Goal: Task Accomplishment & Management: Use online tool/utility

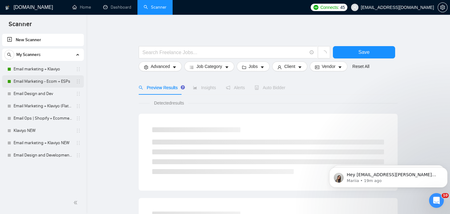
click at [37, 82] on link "Email Marketing - Ecom + ESPs" at bounding box center [43, 81] width 59 height 12
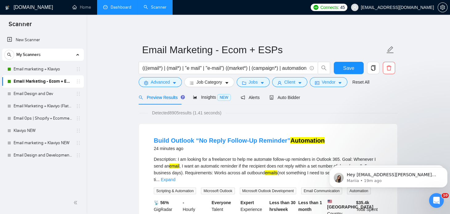
click at [122, 7] on link "Dashboard" at bounding box center [117, 7] width 28 height 5
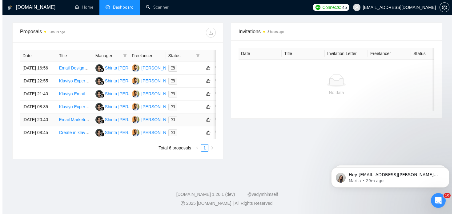
scroll to position [224, 0]
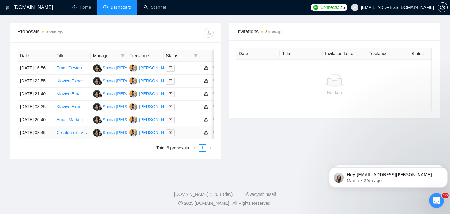
click at [184, 130] on div at bounding box center [181, 132] width 31 height 7
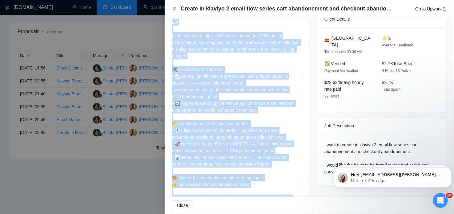
scroll to position [210, 0]
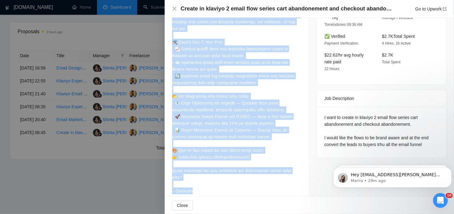
drag, startPoint x: 172, startPoint y: 56, endPoint x: 224, endPoint y: 182, distance: 136.0
click at [224, 182] on div "Cover Letter" at bounding box center [237, 86] width 144 height 235
copy div "Cover Letter Hi! We’ve built and managed retention systems for 100+ global eCom…"
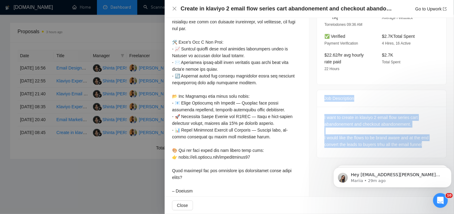
drag, startPoint x: 321, startPoint y: 90, endPoint x: 426, endPoint y: 136, distance: 113.7
click at [426, 136] on div "Job Description I want to create in klaviyo 2 email flow series cart abandoneme…" at bounding box center [382, 124] width 130 height 68
copy div "Job Description I want to create in klaviyo 2 email flow series cart abandoneme…"
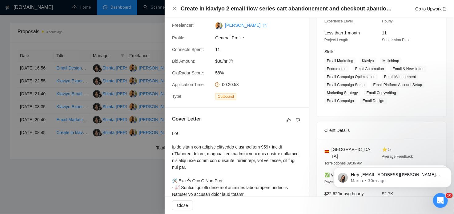
scroll to position [70, 0]
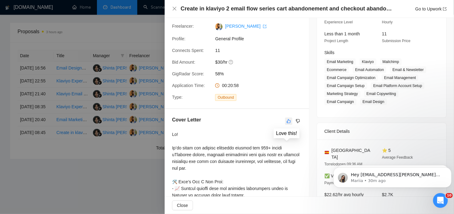
click at [287, 119] on icon "like" at bounding box center [289, 121] width 4 height 5
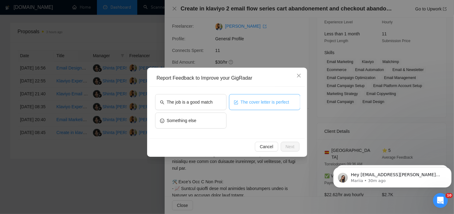
click at [243, 106] on button "The cover letter is perfect" at bounding box center [264, 102] width 71 height 16
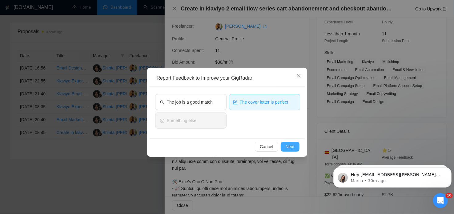
click at [289, 149] on span "Next" at bounding box center [290, 146] width 9 height 7
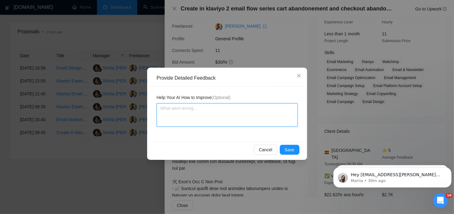
click at [186, 115] on textarea at bounding box center [227, 114] width 141 height 23
paste textarea "he cover letter speaks directly to cart and checkout abandonment, shows we’ve d…"
type textarea "he cover letter speaks directly to cart and checkout abandonment, shows we’ve d…"
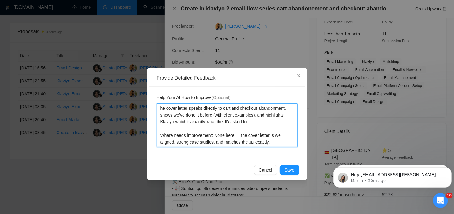
click at [160, 108] on textarea "he cover letter speaks directly to cart and checkout abandonment, shows we’ve d…" at bounding box center [227, 125] width 141 height 44
type textarea "The cover letter speaks directly to cart and checkout abandonment, shows we’ve …"
click at [241, 135] on textarea "The cover letter speaks directly to cart and checkout abandonment, shows we’ve …" at bounding box center [227, 125] width 141 height 44
type textarea "The cover letter speaks directly to cart and checkout abandonment, shows we’ve …"
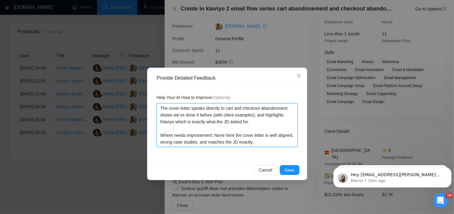
type textarea "The cover letter speaks directly to cart and checkout abandonment, shows we’ve …"
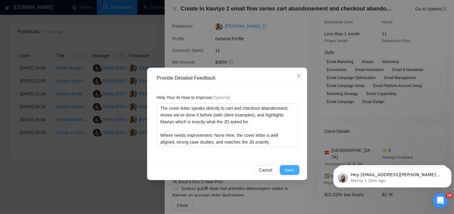
click at [285, 168] on button "Save" at bounding box center [290, 170] width 20 height 10
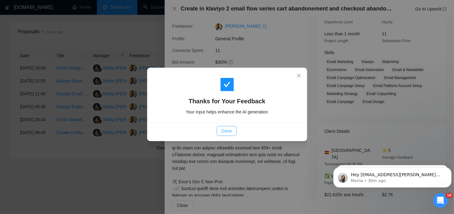
click at [230, 129] on span "Done" at bounding box center [227, 131] width 10 height 7
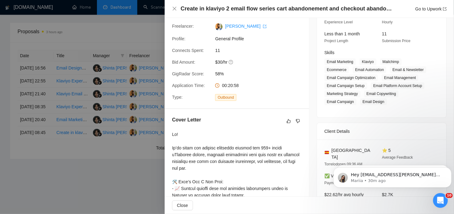
click at [151, 107] on div at bounding box center [227, 107] width 454 height 214
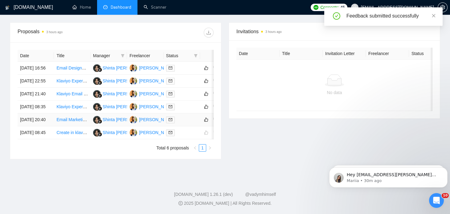
click at [190, 116] on div at bounding box center [181, 119] width 31 height 7
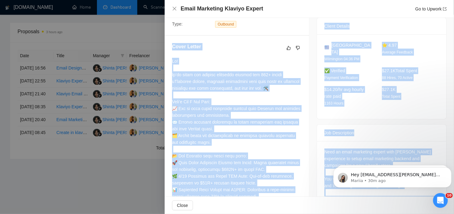
scroll to position [203, 0]
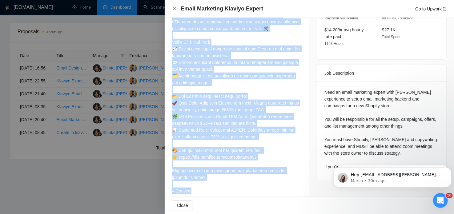
drag, startPoint x: 173, startPoint y: 65, endPoint x: 216, endPoint y: 183, distance: 125.4
click at [216, 183] on div "Cover Letter" at bounding box center [237, 90] width 144 height 228
copy div "Cover Letter Hi! We’ve built and managed retention systems for 100+ global eCom…"
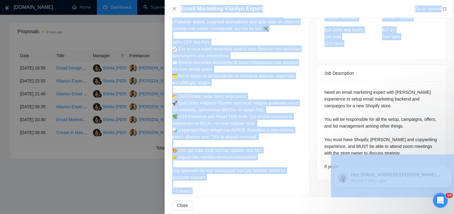
drag, startPoint x: 322, startPoint y: 64, endPoint x: 394, endPoint y: 155, distance: 116.1
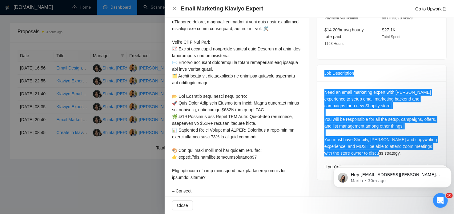
drag, startPoint x: 426, startPoint y: 160, endPoint x: 651, endPoint y: 220, distance: 233.0
click at [331, 154] on html "Hey oba.lewis@optimite.net, Looks like your Upwork agency Optimite ran out of c…" at bounding box center [392, 175] width 123 height 43
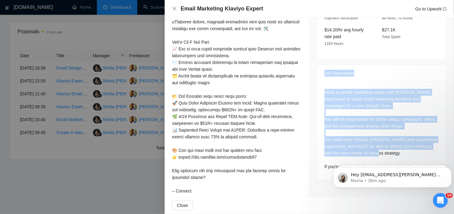
click at [337, 65] on div "Job Description" at bounding box center [382, 73] width 115 height 17
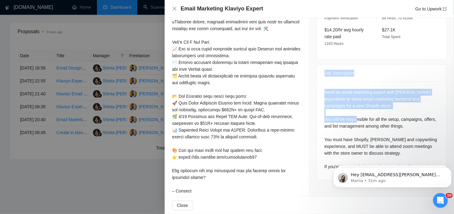
drag, startPoint x: 322, startPoint y: 64, endPoint x: 366, endPoint y: 115, distance: 67.0
click at [366, 115] on div "Job Description Need an email marketing expert with Klaviyo experience to setup…" at bounding box center [382, 123] width 130 height 116
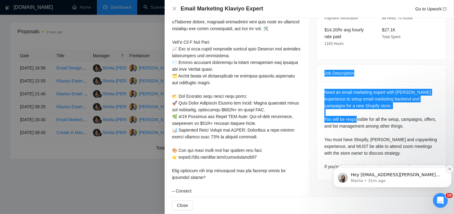
click at [449, 170] on icon "Dismiss notification" at bounding box center [449, 168] width 3 height 3
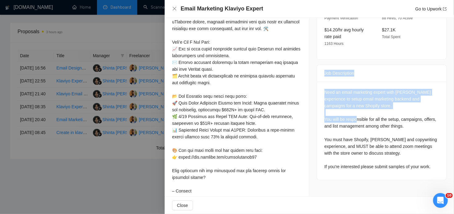
click at [325, 65] on div "Job Description" at bounding box center [382, 73] width 115 height 17
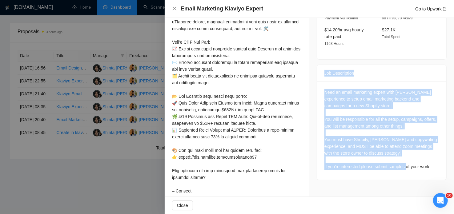
drag, startPoint x: 322, startPoint y: 63, endPoint x: 429, endPoint y: 162, distance: 145.5
click at [429, 162] on div "Job Description Need an email marketing expert with Klaviyo experience to setup…" at bounding box center [382, 123] width 130 height 116
copy div "Job Description Need an email marketing expert with Klaviyo experience to setup…"
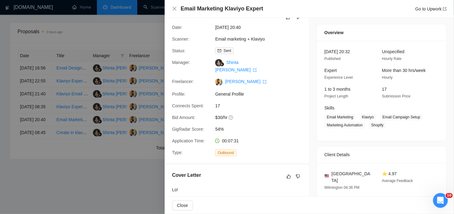
scroll to position [12, 0]
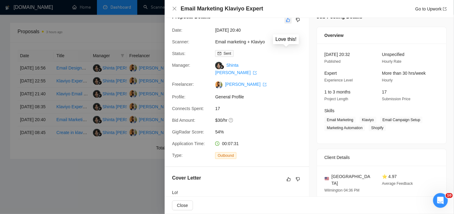
click at [286, 19] on icon "like" at bounding box center [288, 20] width 4 height 5
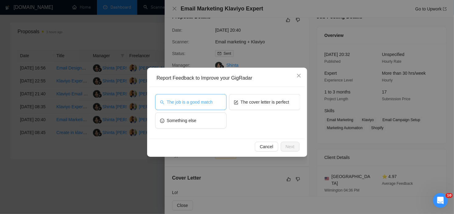
click at [189, 105] on span "The job is a good match" at bounding box center [190, 102] width 46 height 7
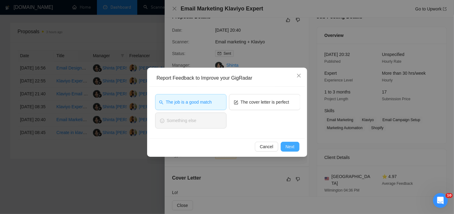
click at [289, 145] on span "Next" at bounding box center [290, 146] width 9 height 7
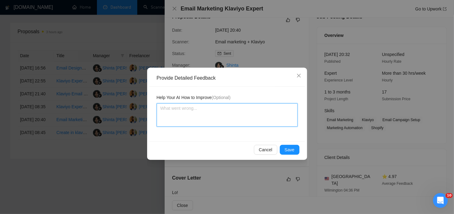
click at [176, 107] on textarea at bounding box center [227, 114] width 141 height 23
paste textarea "The JD wants Klaviyo setup, campaigns, and list/list-management for a new Shopi…"
type textarea "The JD wants Klaviyo setup, campaigns, and list/list-management for a new Shopi…"
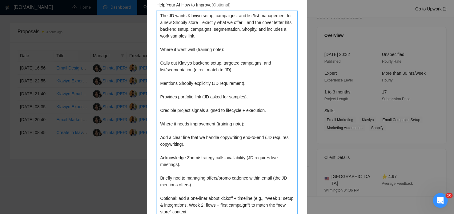
scroll to position [72, 0]
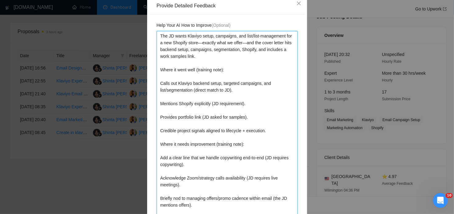
click at [196, 43] on textarea "The JD wants Klaviyo setup, campaigns, and list/list-management for a new Shopi…" at bounding box center [227, 134] width 141 height 206
type textarea "The JD wants Klaviyo setup, campaigns, and list/list-management for a new Shopi…"
click at [240, 42] on textarea "The JD wants Klaviyo setup, campaigns, and list/list-management for a new Shopi…" at bounding box center [227, 134] width 141 height 206
click at [239, 42] on textarea "The JD wants Klaviyo setup, campaigns, and list/list-management for a new Shopi…" at bounding box center [227, 134] width 141 height 206
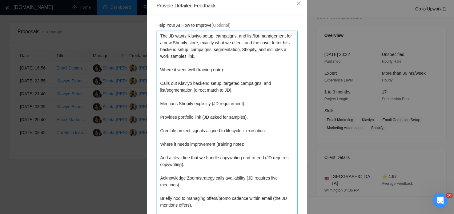
type textarea "The JD wants Klaviyo setup, campaigns, and list/list-management for a new Shopi…"
drag, startPoint x: 194, startPoint y: 70, endPoint x: 221, endPoint y: 71, distance: 27.1
click at [221, 71] on textarea "The JD wants Klaviyo setup, campaigns, and list/list-management for a new Shopi…" at bounding box center [227, 134] width 141 height 206
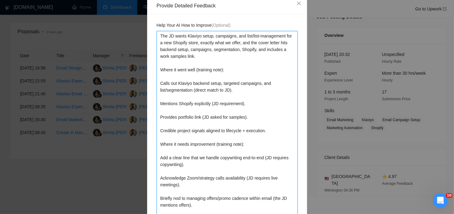
type textarea "The JD wants Klaviyo setup, campaigns, and list/list-management for a new Shopi…"
drag, startPoint x: 192, startPoint y: 89, endPoint x: 225, endPoint y: 92, distance: 33.1
click at [225, 92] on textarea "The JD wants Klaviyo setup, campaigns, and list/list-management for a new Shopi…" at bounding box center [227, 134] width 141 height 206
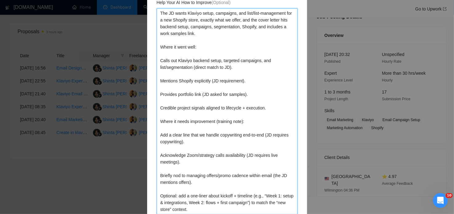
scroll to position [96, 0]
drag, startPoint x: 214, startPoint y: 121, endPoint x: 241, endPoint y: 122, distance: 26.8
click at [241, 122] on textarea "The JD wants Klaviyo setup, campaigns, and list/list-management for a new Shopi…" at bounding box center [227, 111] width 141 height 206
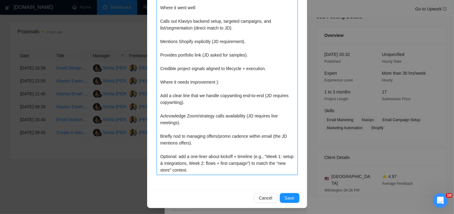
scroll to position [135, 0]
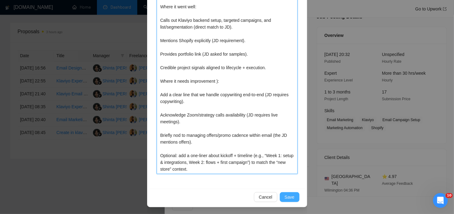
type textarea "The JD wants Klaviyo setup, campaigns, and list/list-management for a new Shopi…"
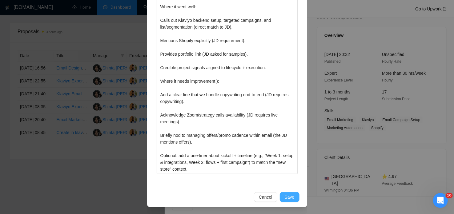
click at [286, 196] on span "Save" at bounding box center [290, 197] width 10 height 7
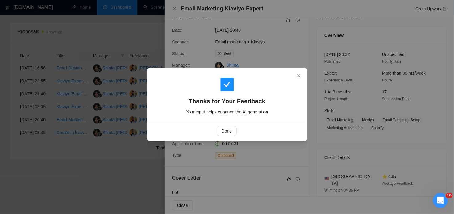
scroll to position [0, 0]
click at [297, 73] on icon "close" at bounding box center [299, 75] width 5 height 5
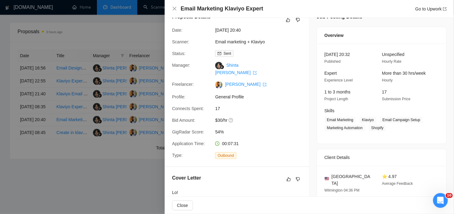
click at [129, 158] on div at bounding box center [227, 107] width 454 height 214
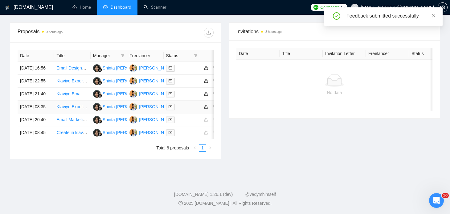
click at [182, 101] on td at bounding box center [182, 107] width 36 height 13
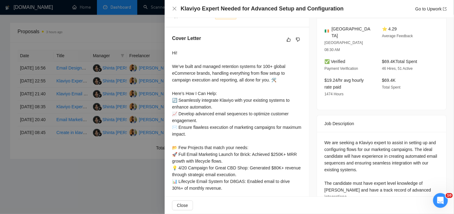
scroll to position [152, 0]
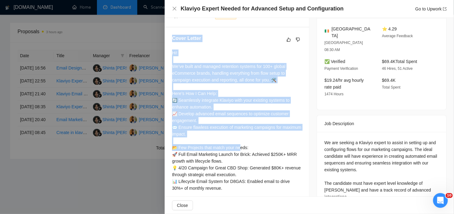
drag, startPoint x: 172, startPoint y: 30, endPoint x: 240, endPoint y: 138, distance: 127.8
click at [240, 138] on div "Cover Letter Hi! We’ve built and managed retention systems for 100+ global eCom…" at bounding box center [237, 141] width 144 height 228
click at [186, 63] on div "Hi! We’ve built and managed retention systems for 100+ global eCommerce brands,…" at bounding box center [237, 148] width 130 height 196
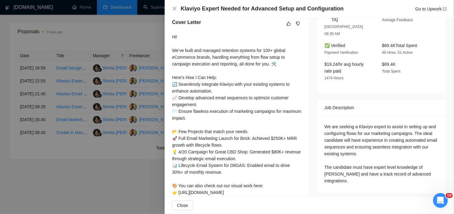
scroll to position [203, 0]
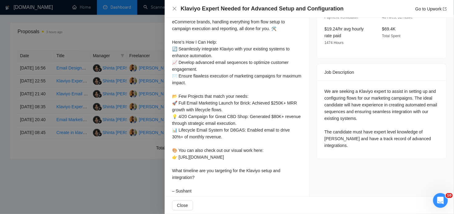
drag, startPoint x: 171, startPoint y: 30, endPoint x: 236, endPoint y: 183, distance: 166.5
click at [236, 183] on div "Cover Letter Hi! We’ve built and managed retention systems for 100+ global eCom…" at bounding box center [237, 90] width 144 height 228
copy div "Cover Letter Hi! We’ve built and managed retention systems for 100+ global eCom…"
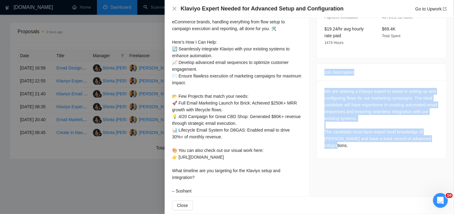
drag, startPoint x: 322, startPoint y: 57, endPoint x: 420, endPoint y: 124, distance: 118.5
click at [420, 124] on div "Job Description We are seeking a Klaviyo expert to assist in setting up and con…" at bounding box center [382, 111] width 130 height 95
copy div "Job Description We are seeking a Klaviyo expert to assist in setting up and con…"
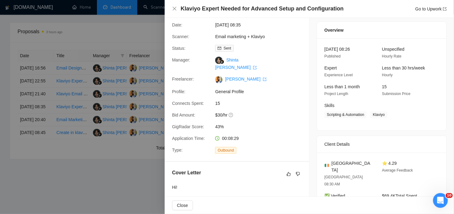
scroll to position [0, 0]
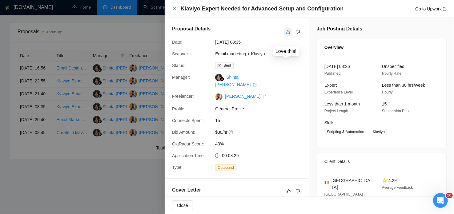
click at [286, 30] on icon "like" at bounding box center [288, 32] width 4 height 5
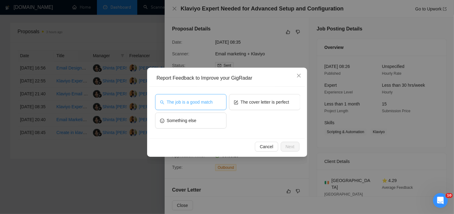
click at [200, 100] on span "The job is a good match" at bounding box center [190, 102] width 46 height 7
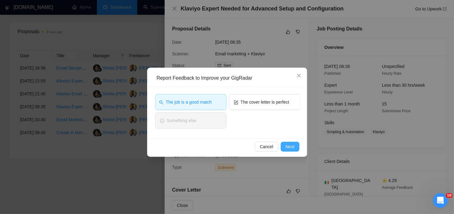
click at [291, 148] on span "Next" at bounding box center [290, 146] width 9 height 7
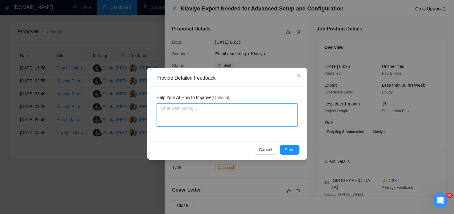
click at [183, 110] on textarea at bounding box center [227, 114] width 141 height 23
paste textarea "The JD is asking for Klaviyo setup, flows, automations, and advanced integratio…"
type textarea "The JD is asking for Klaviyo setup, flows, automations, and advanced integratio…"
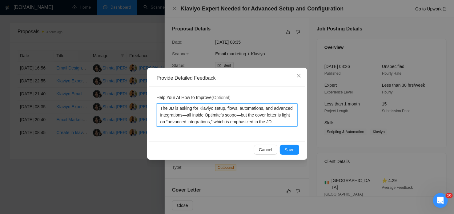
scroll to position [59, 0]
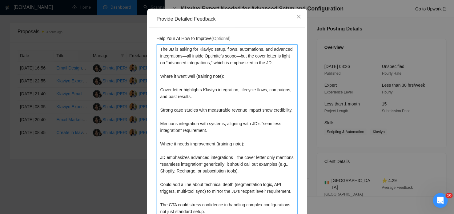
click at [185, 56] on textarea "The JD is asking for Klaviyo setup, flows, automations, and advanced integratio…" at bounding box center [227, 130] width 141 height 172
type textarea "The JD is asking for Klaviyo setup, flows, automations, and advanced integratio…"
click at [237, 55] on textarea "The JD is asking for Klaviyo setup, flows, automations, and advanced integratio…" at bounding box center [227, 130] width 141 height 172
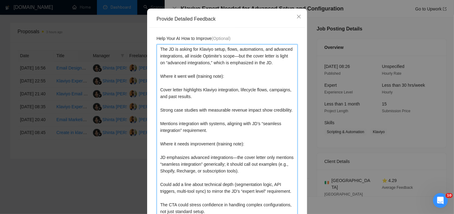
type textarea "The JD is asking for Klaviyo setup, flows, automations, and advanced integratio…"
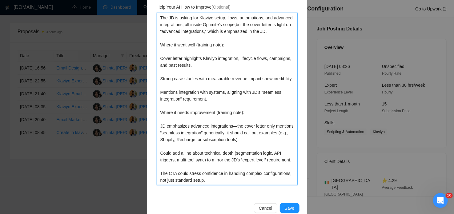
scroll to position [91, 0]
drag, startPoint x: 214, startPoint y: 111, endPoint x: 241, endPoint y: 114, distance: 26.6
click at [241, 114] on textarea "The JD is asking for Klaviyo setup, flows, automations, and advanced integratio…" at bounding box center [227, 99] width 141 height 172
click at [241, 113] on textarea "The JD is asking for Klaviyo setup, flows, automations, and advanced integratio…" at bounding box center [227, 99] width 141 height 172
drag, startPoint x: 241, startPoint y: 113, endPoint x: 215, endPoint y: 115, distance: 26.2
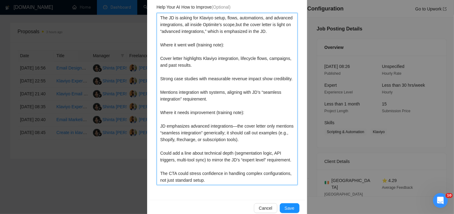
type textarea "The JD is asking for Klaviyo setup, flows, automations, and advanced integratio…"
click at [233, 126] on textarea "The JD is asking for Klaviyo setup, flows, automations, and advanced integratio…" at bounding box center [227, 99] width 141 height 172
type textarea "The JD is asking for Klaviyo setup, flows, automations, and advanced integratio…"
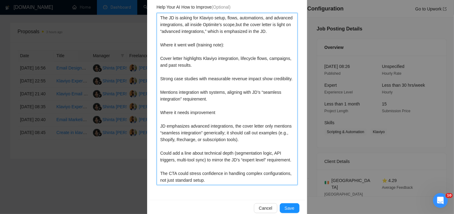
scroll to position [102, 0]
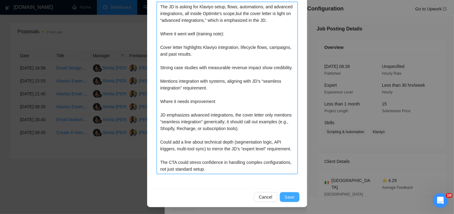
type textarea "The JD is asking for Klaviyo setup, flows, automations, and advanced integratio…"
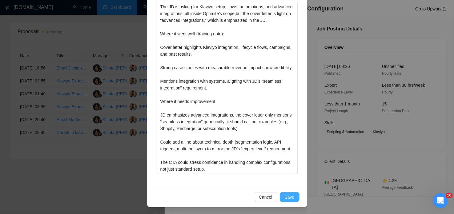
click at [285, 195] on span "Save" at bounding box center [290, 197] width 10 height 7
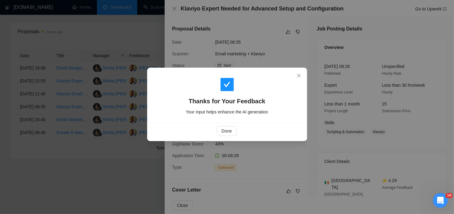
click at [146, 53] on div "Thanks for Your Feedback Your input helps enhance the AI generation Done" at bounding box center [227, 107] width 454 height 214
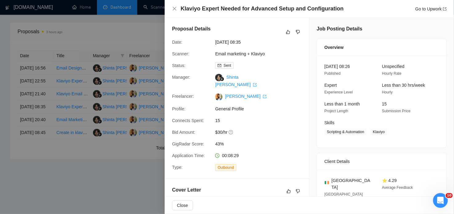
click at [161, 45] on div at bounding box center [227, 107] width 454 height 214
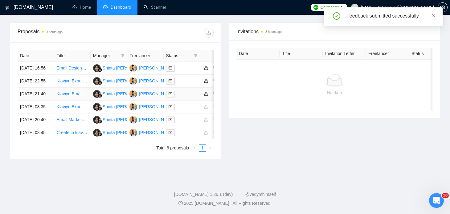
click at [184, 91] on div at bounding box center [181, 94] width 31 height 7
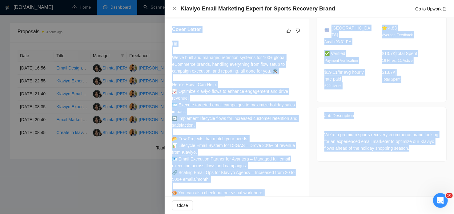
scroll to position [203, 0]
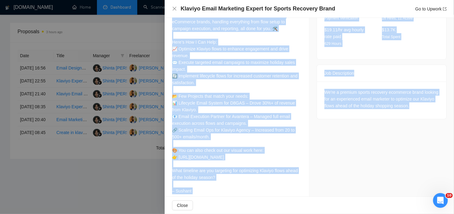
drag, startPoint x: 171, startPoint y: 52, endPoint x: 224, endPoint y: 184, distance: 142.1
click at [224, 184] on div "Cover Letter Hi! We’ve built and managed retention systems for 100+ global eCom…" at bounding box center [237, 90] width 144 height 228
copy div "Cover Letter Hi! We’ve built and managed retention systems for 100+ global eCom…"
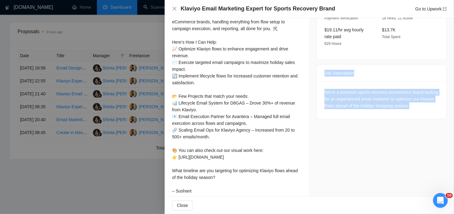
drag, startPoint x: 322, startPoint y: 65, endPoint x: 422, endPoint y: 105, distance: 107.5
click at [422, 105] on div "Job Description We're a premium sports recovery ecommerce brand looking for an …" at bounding box center [382, 92] width 130 height 55
copy div "Job Description We're a premium sports recovery ecommerce brand looking for an …"
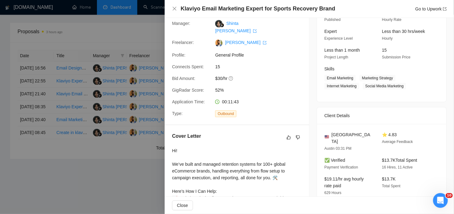
scroll to position [52, 0]
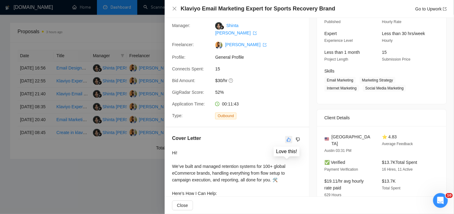
click at [287, 137] on icon "like" at bounding box center [289, 139] width 4 height 5
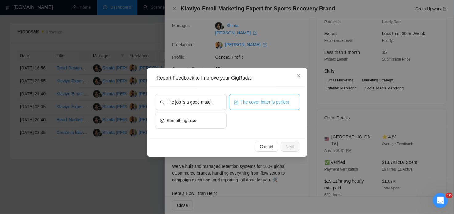
click at [244, 99] on span "The cover letter is perfect" at bounding box center [265, 102] width 49 height 7
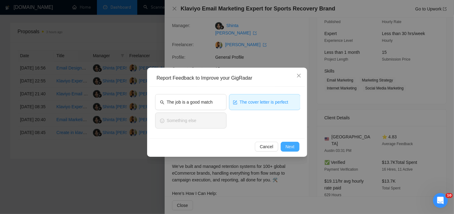
click at [284, 143] on button "Next" at bounding box center [290, 147] width 19 height 10
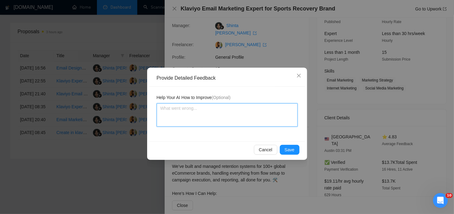
click at [176, 108] on textarea at bounding box center [227, 114] width 141 height 23
paste textarea "The JD is directly about optimizing Klaviyo flows for holiday readiness, which …"
type textarea "The JD is directly about optimizing Klaviyo flows for holiday readiness, which …"
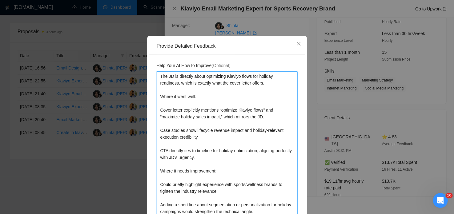
scroll to position [75, 0]
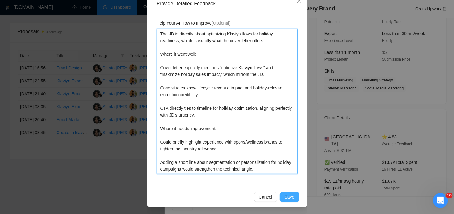
type textarea "The JD is directly about optimizing Klaviyo flows for holiday readiness, which …"
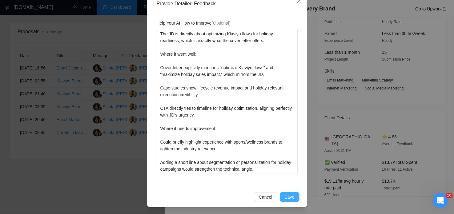
click at [288, 199] on span "Save" at bounding box center [290, 197] width 10 height 7
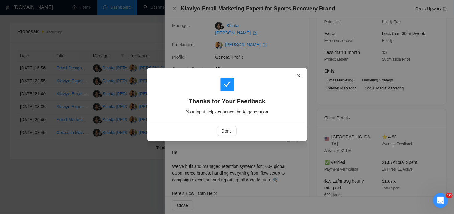
click at [297, 75] on icon "close" at bounding box center [299, 75] width 5 height 5
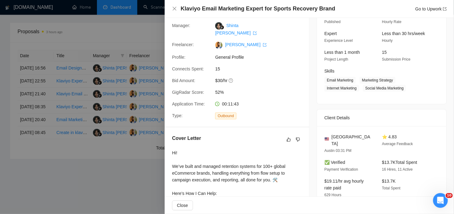
click at [139, 45] on div at bounding box center [227, 107] width 454 height 214
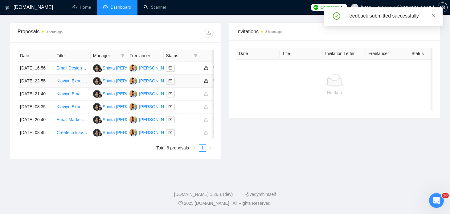
click at [193, 78] on div at bounding box center [181, 81] width 31 height 7
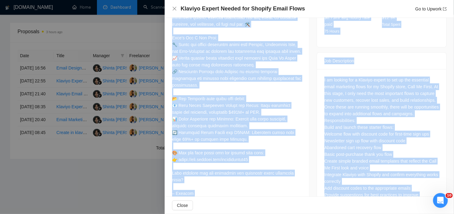
scroll to position [232, 0]
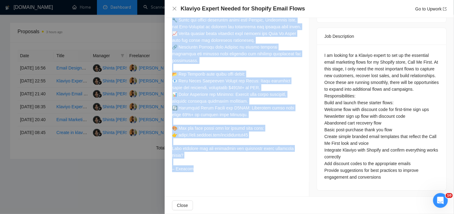
drag, startPoint x: 171, startPoint y: 70, endPoint x: 226, endPoint y: 170, distance: 114.5
click at [226, 170] on div "Cover Letter" at bounding box center [237, 64] width 144 height 235
copy div "Cover Letter Hi Call Me First! We’ve built and managed retention systems for 10…"
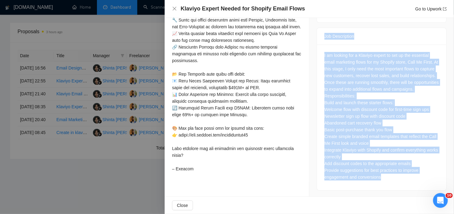
drag, startPoint x: 322, startPoint y: 92, endPoint x: 385, endPoint y: 178, distance: 106.0
click at [385, 178] on div "Job Description I am looking for a Klaviyo expert to set up the essential email…" at bounding box center [382, 109] width 130 height 163
copy div "Job Description I am looking for a Klaviyo expert to set up the essential email…"
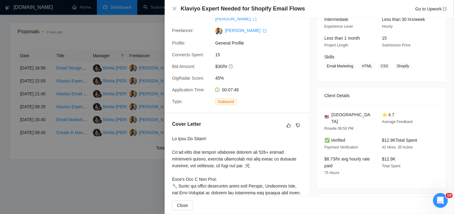
scroll to position [66, 0]
click at [287, 123] on icon "like" at bounding box center [289, 125] width 4 height 4
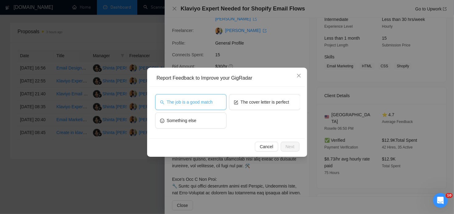
click at [193, 105] on span "The job is a good match" at bounding box center [190, 102] width 46 height 7
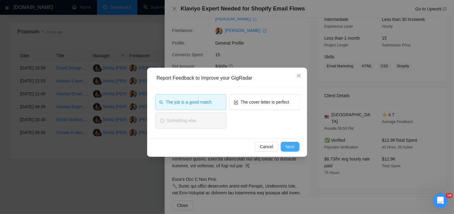
click at [296, 147] on button "Next" at bounding box center [290, 147] width 19 height 10
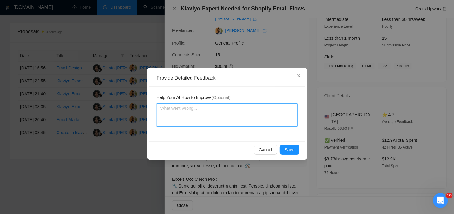
click at [174, 112] on textarea at bounding box center [227, 114] width 141 height 23
paste textarea "The JD is about building essential starter flows in Klaviyo for a Shopify store…"
type textarea "The JD is about building essential starter flows in Klaviyo for a Shopify store…"
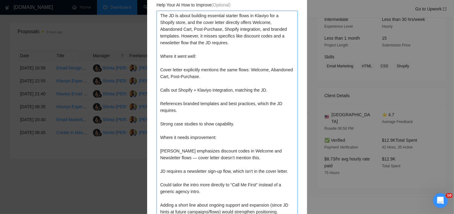
scroll to position [135, 0]
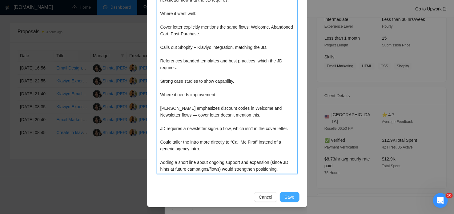
type textarea "The JD is about building essential starter flows in Klaviyo for a Shopify store…"
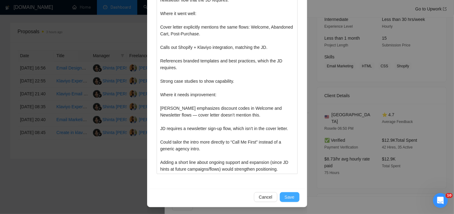
click at [286, 197] on span "Save" at bounding box center [290, 197] width 10 height 7
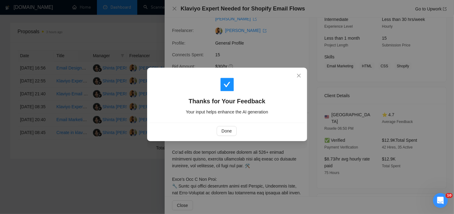
scroll to position [0, 0]
click at [224, 133] on span "Done" at bounding box center [227, 131] width 10 height 7
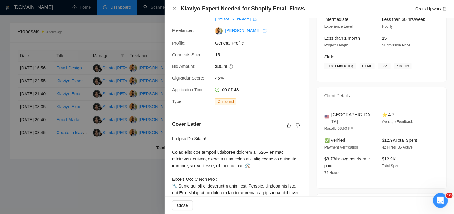
click at [127, 62] on div at bounding box center [227, 107] width 454 height 214
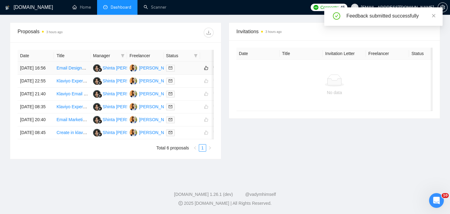
click at [187, 65] on div at bounding box center [181, 68] width 31 height 7
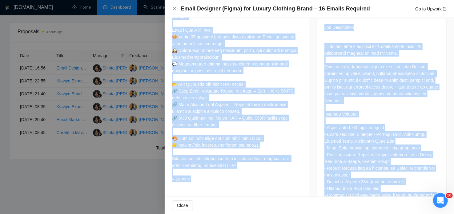
scroll to position [363, 0]
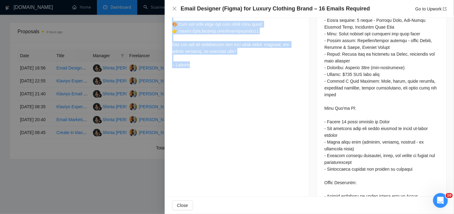
drag, startPoint x: 173, startPoint y: 41, endPoint x: 198, endPoint y: 60, distance: 32.0
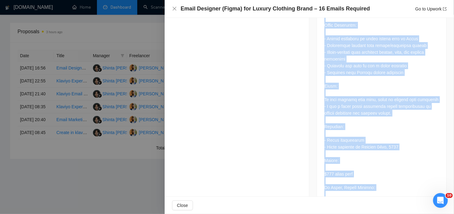
scroll to position [545, 0]
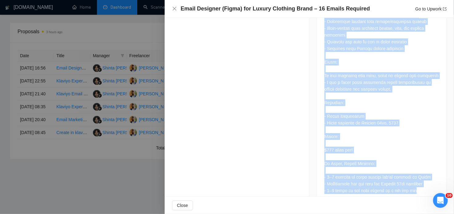
drag, startPoint x: 322, startPoint y: 71, endPoint x: 410, endPoint y: 176, distance: 136.6
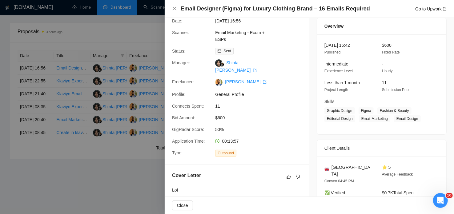
scroll to position [16, 0]
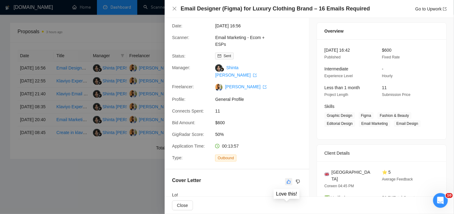
click at [287, 180] on icon "like" at bounding box center [289, 182] width 4 height 5
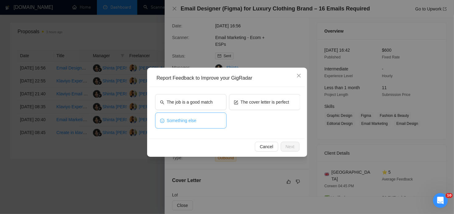
click at [199, 123] on button "Something else" at bounding box center [190, 121] width 71 height 16
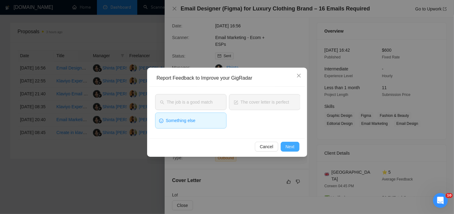
click at [286, 146] on span "Next" at bounding box center [290, 146] width 9 height 7
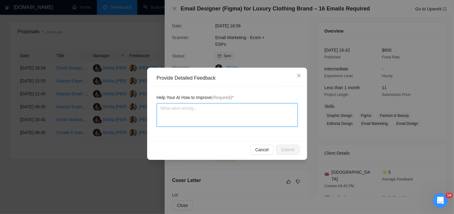
click at [192, 110] on textarea at bounding box center [227, 114] width 141 height 23
paste textarea "Where it went well: Cover letter clearly acknowledges the tight deadline (Oct 1…"
type textarea "Where it went well: Cover letter clearly acknowledges the tight deadline (Oct 1…"
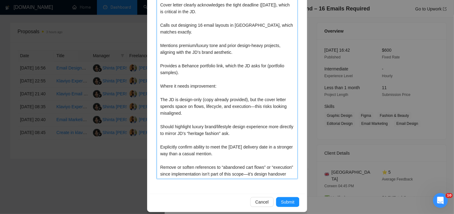
scroll to position [122, 0]
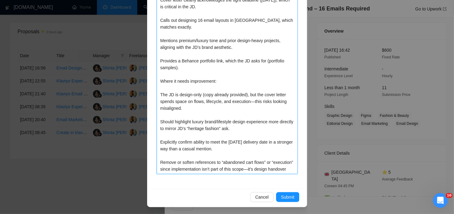
click at [245, 163] on textarea "Where it went well: Cover letter clearly acknowledges the tight deadline (Oct 1…" at bounding box center [227, 78] width 141 height 193
type textarea "Where it went well: Cover letter clearly acknowledges the tight deadline (Oct 1…"
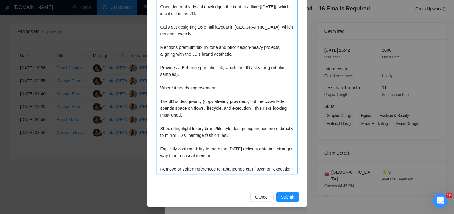
type textarea "Where it went well: Cover letter clearly acknowledges the tight deadline (Oct 1…"
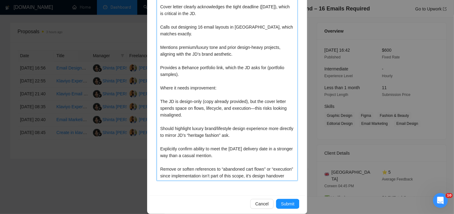
click at [250, 102] on textarea "Where it went well: Cover letter clearly acknowledges the tight deadline (Oct 1…" at bounding box center [227, 84] width 141 height 193
type textarea "Where it went well: Cover letter clearly acknowledges the tight deadline (Oct 1…"
click at [281, 206] on span "Submit" at bounding box center [288, 204] width 14 height 7
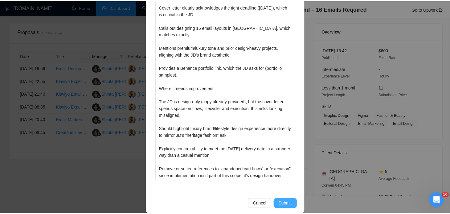
scroll to position [0, 0]
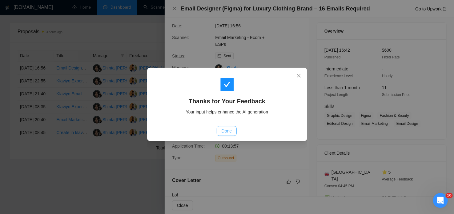
click at [224, 131] on span "Done" at bounding box center [227, 131] width 10 height 7
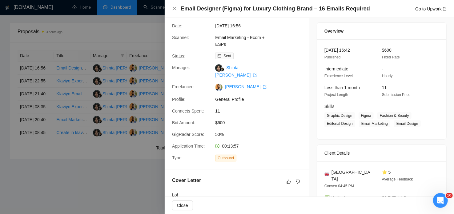
click at [118, 163] on div at bounding box center [227, 107] width 454 height 214
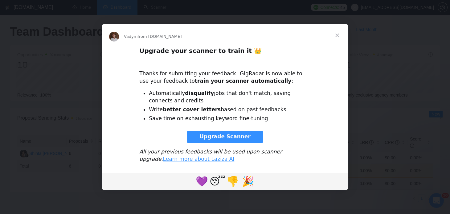
click at [216, 135] on span "Upgrade Scanner" at bounding box center [224, 137] width 51 height 6
click at [337, 36] on span "Close" at bounding box center [337, 35] width 22 height 22
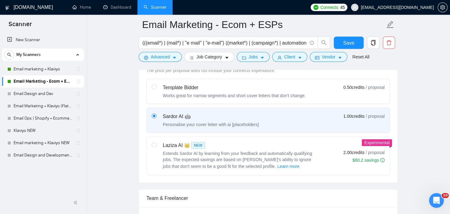
scroll to position [187, 0]
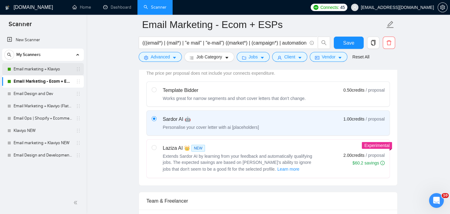
click at [53, 72] on link "Email marketing + Klaviyo" at bounding box center [43, 69] width 59 height 12
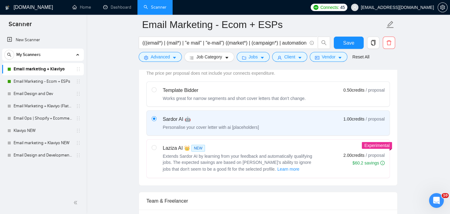
scroll to position [10, 0]
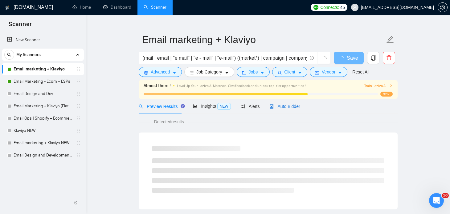
click at [279, 107] on span "Auto Bidder" at bounding box center [284, 106] width 30 height 5
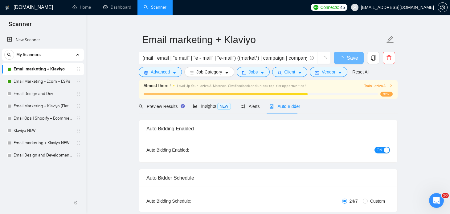
checkbox input "true"
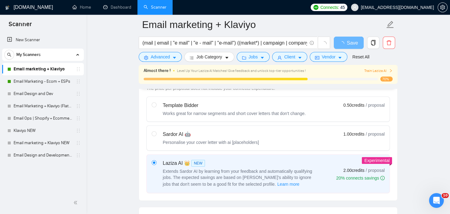
scroll to position [192, 0]
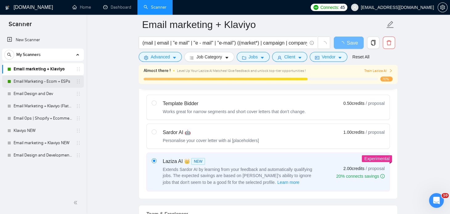
click at [49, 81] on link "Email Marketing - Ecom + ESPs" at bounding box center [43, 81] width 59 height 12
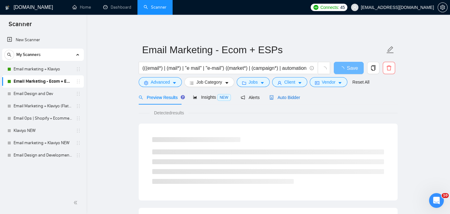
click at [285, 97] on span "Auto Bidder" at bounding box center [284, 97] width 30 height 5
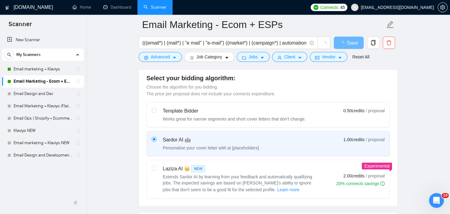
scroll to position [217, 0]
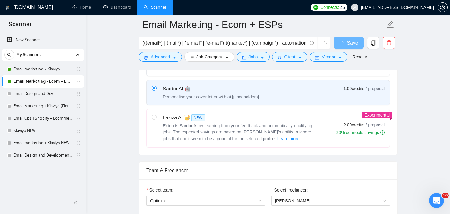
click at [196, 126] on span "Extends Sardor AI by learning from your feedback and automatically qualifying j…" at bounding box center [237, 132] width 149 height 18
click at [156, 119] on input "radio" at bounding box center [154, 117] width 4 height 4
radio input "true"
radio input "false"
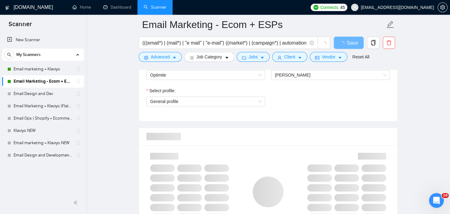
scroll to position [342, 0]
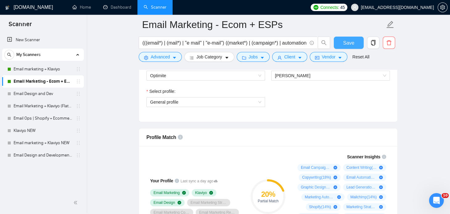
click at [345, 39] on span "Save" at bounding box center [348, 43] width 11 height 8
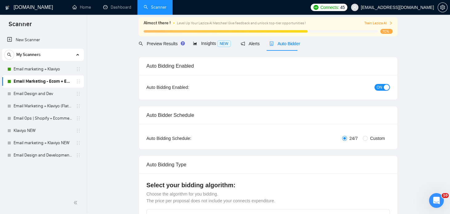
scroll to position [0, 0]
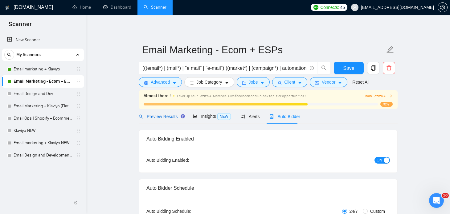
click at [167, 115] on span "Preview Results" at bounding box center [161, 116] width 44 height 5
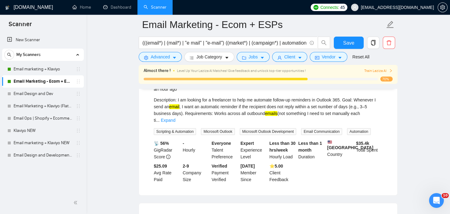
scroll to position [71, 0]
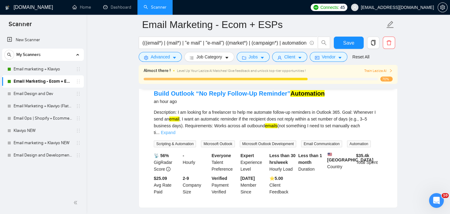
click at [175, 130] on link "Expand" at bounding box center [168, 132] width 14 height 5
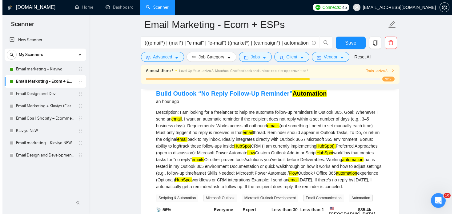
scroll to position [66, 0]
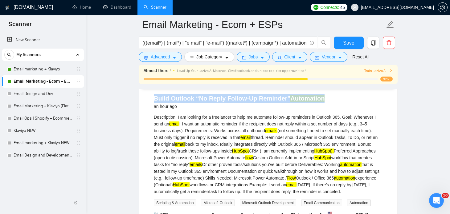
drag, startPoint x: 325, startPoint y: 97, endPoint x: 154, endPoint y: 97, distance: 170.9
click at [154, 97] on div "Build Outlook “No Reply Follow-Up Reminder” Automation an hour ago" at bounding box center [268, 102] width 228 height 16
copy link "Build Outlook “No Reply Follow-Up Reminder” Automation"
click at [166, 59] on span "Advanced" at bounding box center [160, 57] width 19 height 7
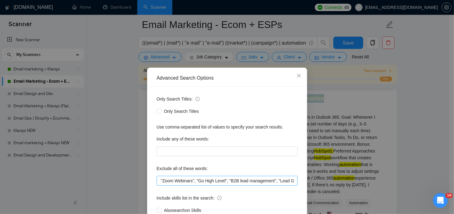
scroll to position [0, 732]
click at [291, 180] on input ""Hubspot automation", "join our marketing team", "full time", "full-time", "ful…" at bounding box center [227, 181] width 141 height 10
click at [292, 180] on input ""Hubspot automation", "join our marketing team", "full time", "full-time", "ful…" at bounding box center [227, 181] width 141 height 10
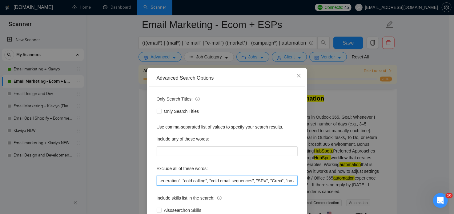
paste input """
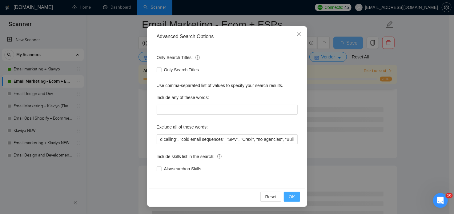
scroll to position [0, 0]
click at [289, 195] on span "OK" at bounding box center [292, 197] width 6 height 7
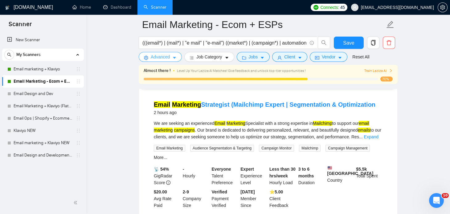
scroll to position [60, 0]
click at [372, 136] on link "Expand" at bounding box center [371, 137] width 14 height 5
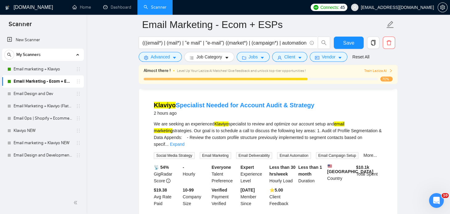
scroll to position [256, 0]
click at [184, 142] on link "Expand" at bounding box center [177, 143] width 14 height 5
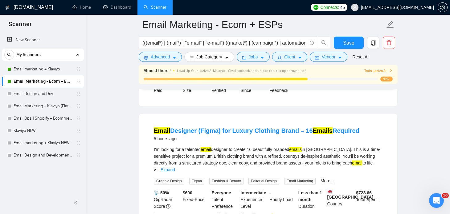
scroll to position [435, 0]
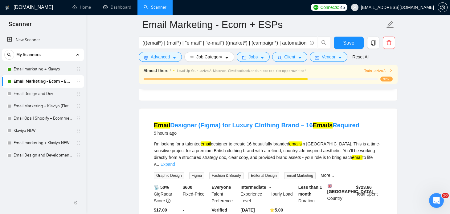
click at [175, 166] on link "Expand" at bounding box center [167, 164] width 14 height 5
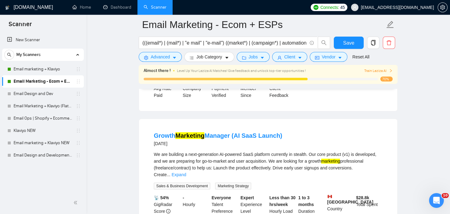
scroll to position [1378, 0]
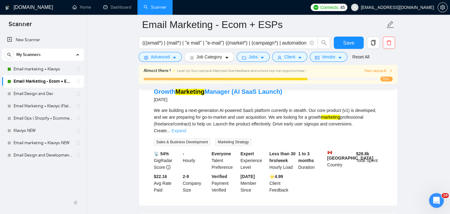
click at [186, 133] on link "Expand" at bounding box center [179, 130] width 14 height 5
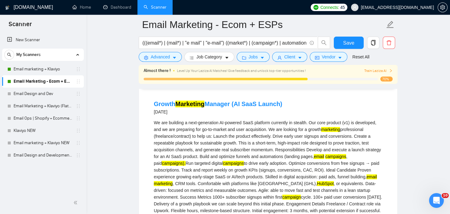
scroll to position [1365, 0]
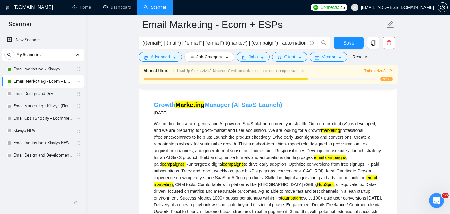
drag, startPoint x: 284, startPoint y: 117, endPoint x: 154, endPoint y: 121, distance: 130.3
click at [154, 117] on div "Growth Marketing Manager ([PERSON_NAME] Launch) [DATE]" at bounding box center [268, 109] width 228 height 16
copy link "Growth Marketing Manager ([PERSON_NAME] Launch)"
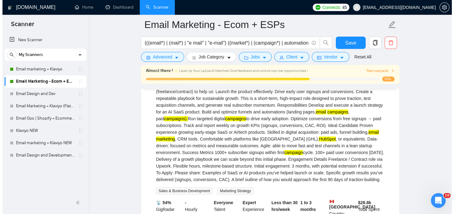
scroll to position [1412, 0]
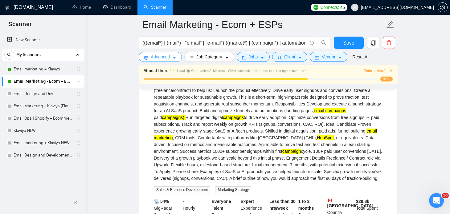
click at [174, 59] on icon "caret-down" at bounding box center [174, 58] width 3 height 2
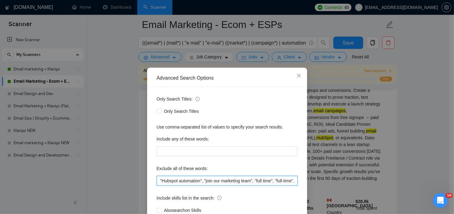
click at [268, 180] on input ""Hubspot automation", "join our marketing team", "full time", "full-time", "ful…" at bounding box center [227, 181] width 141 height 10
click at [292, 179] on input ""Hubspot automation", "join our marketing team", "full time", "full-time", "ful…" at bounding box center [227, 181] width 141 height 10
paste input ""paid ads", "growth marketing", "GoHighLevel""
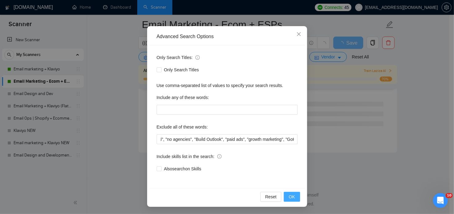
scroll to position [0, 0]
click at [290, 196] on span "OK" at bounding box center [292, 197] width 6 height 7
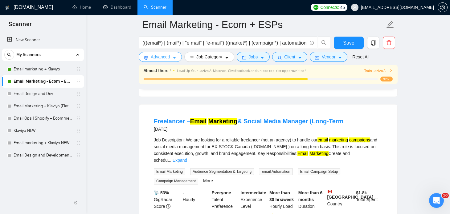
scroll to position [1150, 0]
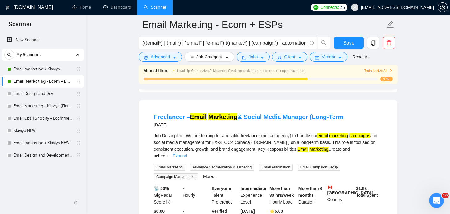
click at [187, 154] on link "Expand" at bounding box center [179, 156] width 14 height 5
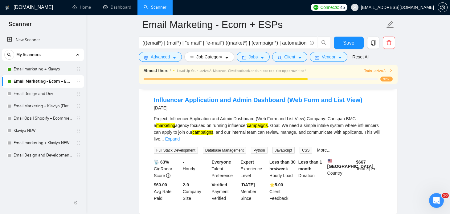
scroll to position [1403, 0]
click at [168, 57] on span "Advanced" at bounding box center [160, 57] width 19 height 7
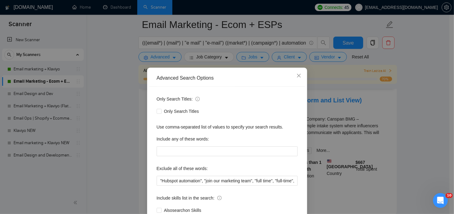
click at [333, 176] on div "Advanced Search Options Only Search Titles: Only Search Titles Use comma-separa…" at bounding box center [227, 107] width 454 height 214
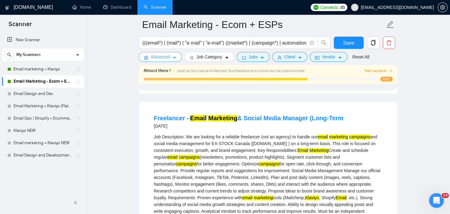
scroll to position [1144, 0]
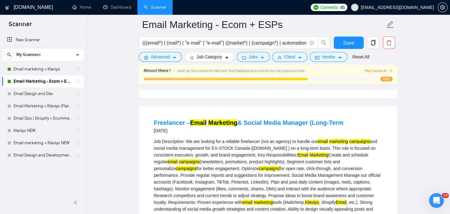
drag, startPoint x: 152, startPoint y: 121, endPoint x: 341, endPoint y: 121, distance: 188.8
copy link "Freelancer – Email Marketing & Social Media Manager (Long-Term"
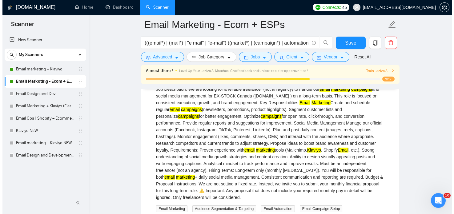
scroll to position [1196, 0]
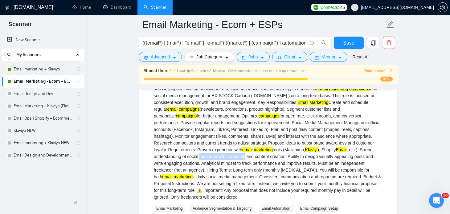
drag, startPoint x: 199, startPoint y: 156, endPoint x: 155, endPoint y: 158, distance: 44.4
click at [155, 158] on div "Job Description: We are looking for a reliable freelancer (not an agency) to ha…" at bounding box center [268, 143] width 228 height 115
copy div "media growth strategies"
click at [168, 55] on span "Advanced" at bounding box center [160, 57] width 19 height 7
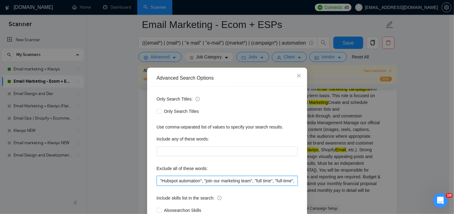
click at [280, 180] on input ""Hubspot automation", "join our marketing team", "full time", "full-time", "ful…" at bounding box center [227, 181] width 141 height 10
click at [292, 180] on input ""Hubspot automation", "join our marketing team", "full time", "full-time", "ful…" at bounding box center [227, 181] width 141 height 10
paste input ""social media mangement", "media growth strategies", "TikTok","
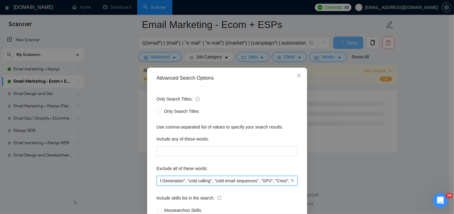
scroll to position [42, 0]
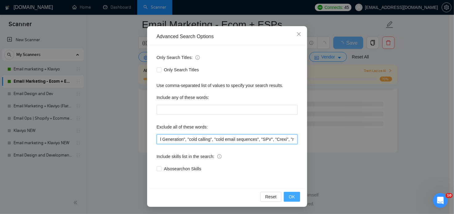
type input ""Hubspot automation", "join our marketing team", "full time", "full-time", "ful…"
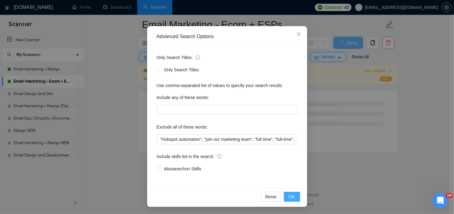
click at [293, 197] on span "OK" at bounding box center [292, 197] width 6 height 7
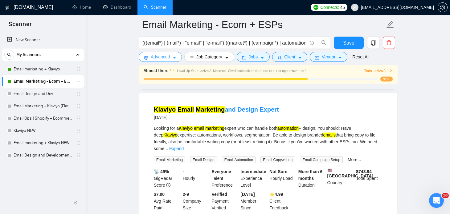
scroll to position [1157, 0]
click at [184, 146] on link "Expand" at bounding box center [176, 148] width 14 height 5
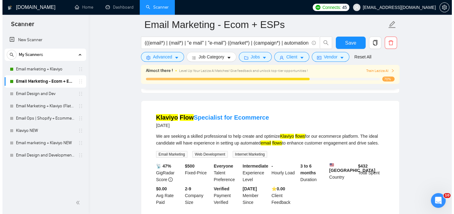
scroll to position [1364, 0]
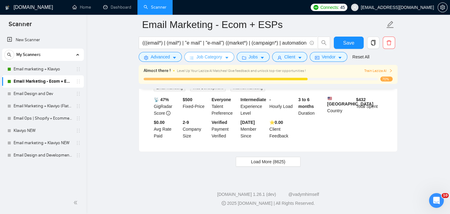
click at [206, 56] on span "Job Category" at bounding box center [209, 57] width 26 height 7
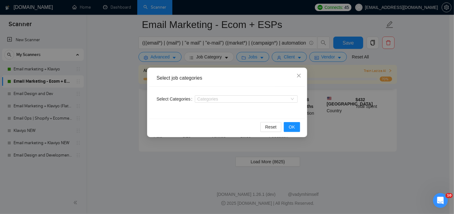
click at [194, 190] on div "Select job categories Select Categories Categories Reset OK" at bounding box center [227, 107] width 454 height 214
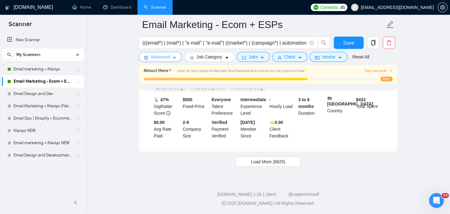
click at [169, 61] on button "Advanced" at bounding box center [160, 57] width 43 height 10
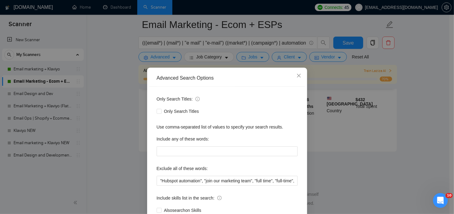
click at [137, 131] on div "Advanced Search Options Only Search Titles: Only Search Titles Use comma-separa…" at bounding box center [227, 107] width 454 height 214
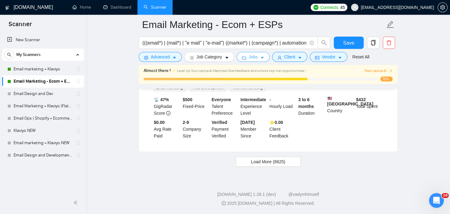
click at [256, 57] on button "Jobs" at bounding box center [252, 57] width 33 height 10
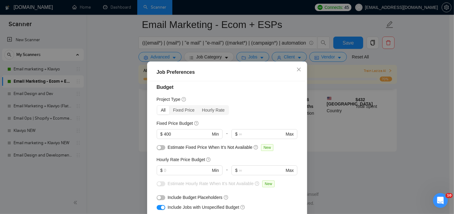
scroll to position [0, 0]
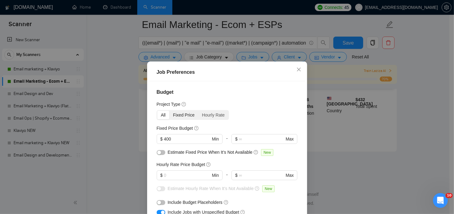
click at [180, 115] on div "Fixed Price" at bounding box center [183, 115] width 29 height 9
click at [169, 111] on input "Fixed Price" at bounding box center [169, 111] width 0 height 0
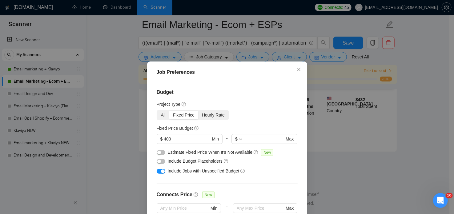
click at [204, 116] on div "Hourly Rate" at bounding box center [213, 115] width 30 height 9
click at [198, 111] on input "Hourly Rate" at bounding box center [198, 111] width 0 height 0
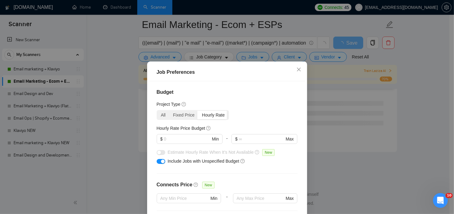
scroll to position [831, 0]
click at [173, 137] on input "text" at bounding box center [187, 139] width 46 height 7
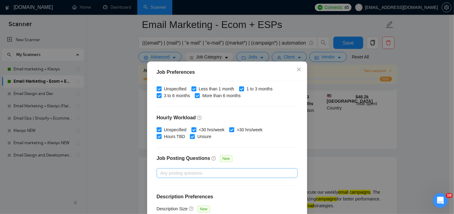
scroll to position [44, 0]
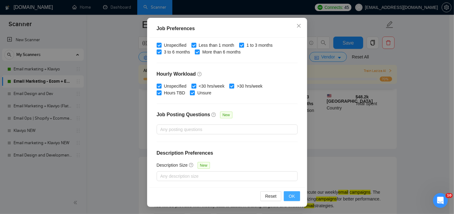
click at [289, 197] on span "OK" at bounding box center [292, 196] width 6 height 7
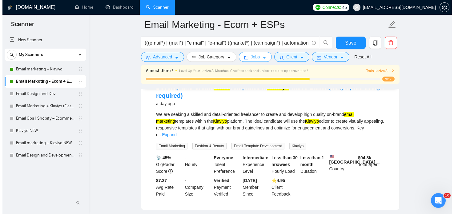
scroll to position [1309, 0]
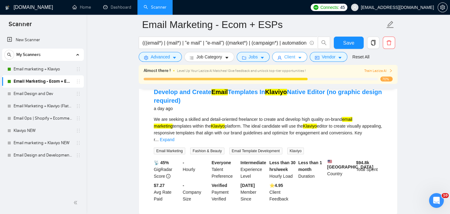
click at [277, 56] on icon "user" at bounding box center [279, 58] width 4 height 4
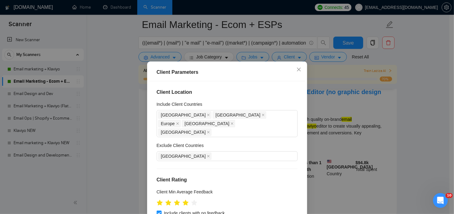
click at [256, 57] on div "Client Parameters Client Location Include Client Countries [GEOGRAPHIC_DATA] [G…" at bounding box center [227, 107] width 454 height 214
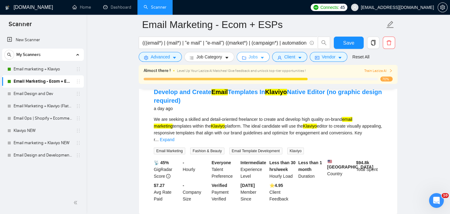
click at [256, 57] on button "Jobs" at bounding box center [252, 57] width 33 height 10
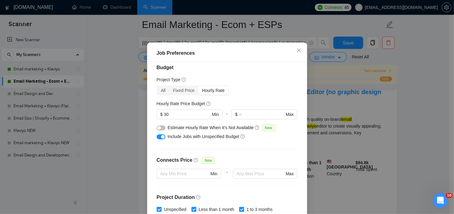
scroll to position [5, 0]
click at [168, 118] on input "30" at bounding box center [187, 114] width 46 height 7
type input "3"
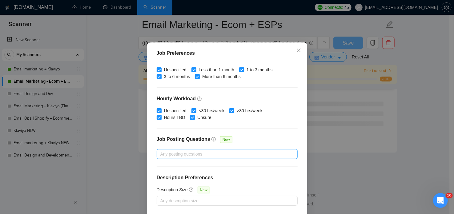
scroll to position [44, 0]
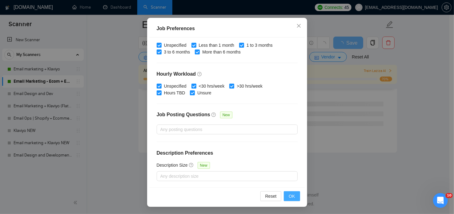
click at [293, 196] on button "OK" at bounding box center [292, 197] width 16 height 10
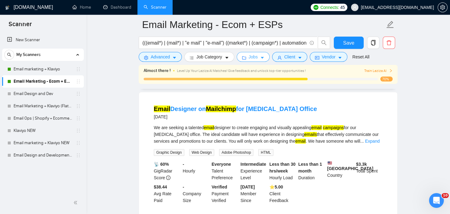
scroll to position [887, 0]
click at [370, 139] on link "Expand" at bounding box center [372, 141] width 14 height 5
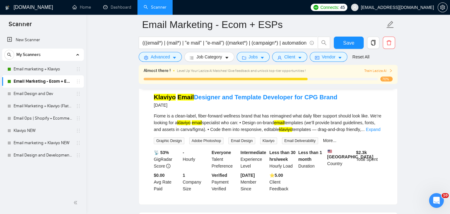
scroll to position [1043, 0]
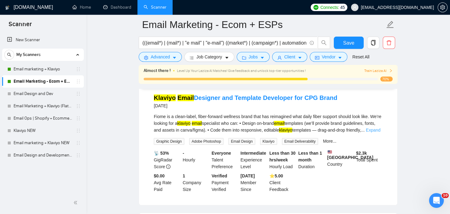
click at [374, 128] on link "Expand" at bounding box center [373, 130] width 14 height 5
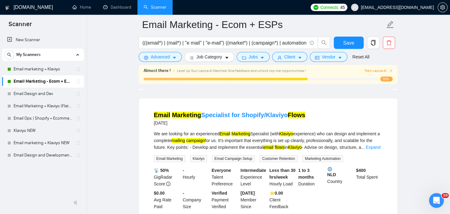
scroll to position [1233, 0]
click at [371, 148] on link "Expand" at bounding box center [373, 147] width 14 height 5
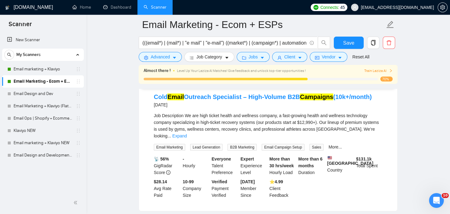
scroll to position [1431, 0]
click at [187, 133] on link "Expand" at bounding box center [179, 135] width 14 height 5
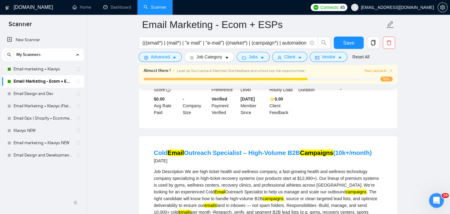
scroll to position [1374, 0]
drag, startPoint x: 151, startPoint y: 154, endPoint x: 372, endPoint y: 155, distance: 221.4
copy link "Cold Email Outreach Specialist – High-Volume B2B Campaigns (10k+/month)"
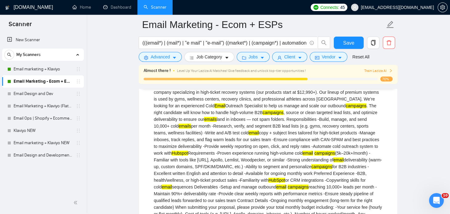
scroll to position [1464, 0]
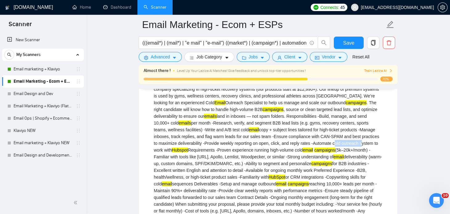
drag, startPoint x: 282, startPoint y: 145, endPoint x: 308, endPoint y: 146, distance: 26.5
click at [308, 146] on div "Job Description We are high ticket health and wellness company, a fast-growing …" at bounding box center [268, 153] width 228 height 149
copy div "cold outreach"
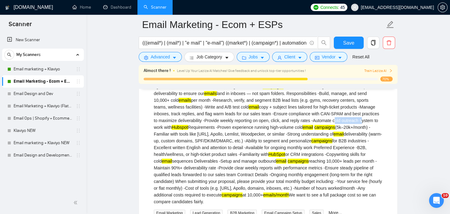
scroll to position [1487, 0]
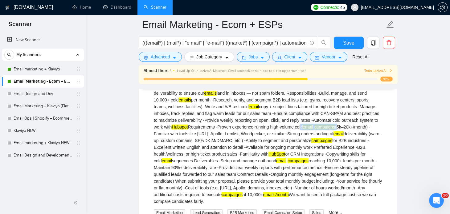
drag, startPoint x: 260, startPoint y: 130, endPoint x: 302, endPoint y: 130, distance: 41.9
click at [302, 130] on div "Job Description We are high ticket health and wellness company, a fast-growing …" at bounding box center [268, 130] width 228 height 149
copy div "cold email campaigns"
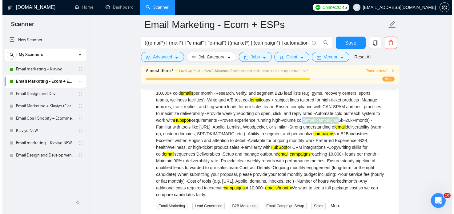
scroll to position [1494, 0]
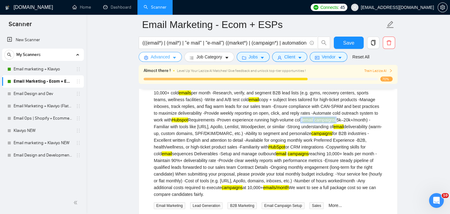
click at [176, 60] on button "Advanced" at bounding box center [160, 57] width 43 height 10
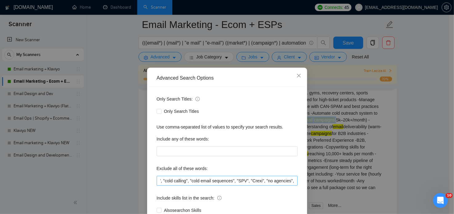
scroll to position [0, 978]
click at [293, 181] on input ""Hubspot automation", "join our marketing team", "full time", "full-time", "ful…" at bounding box center [227, 181] width 141 height 10
click at [282, 181] on input ""Hubspot automation", "join our marketing team", "full time", "full-time", "ful…" at bounding box center [227, 181] width 141 height 10
click at [291, 181] on input ""Hubspot automation", "join our marketing team", "full time", "full-time", "ful…" at bounding box center [227, 181] width 141 height 10
click at [290, 181] on input ""Hubspot automation", "join our marketing team", "full time", "full-time", "ful…" at bounding box center [227, 181] width 141 height 10
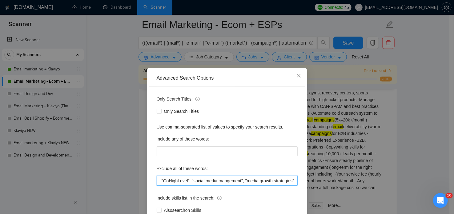
paste input ""Cold Email Outreach Specialist", "cold outreach", "cold email campaigns""
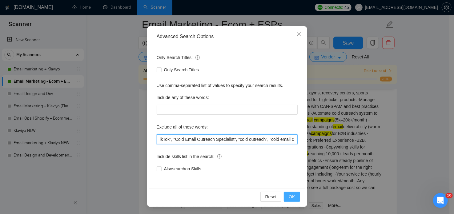
type input ""Hubspot automation", "join our marketing team", "full time", "full-time", "ful…"
click at [287, 193] on button "OK" at bounding box center [292, 197] width 16 height 10
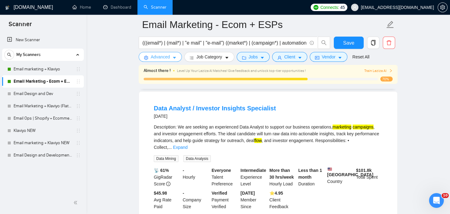
scroll to position [1283, 0]
click at [187, 145] on link "Expand" at bounding box center [180, 147] width 14 height 5
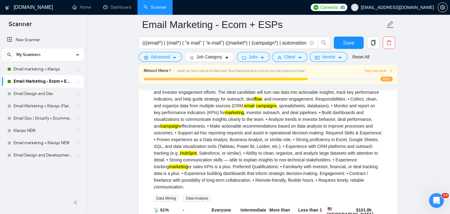
scroll to position [1325, 0]
click at [30, 69] on link "Email marketing + Klaviyo" at bounding box center [43, 69] width 59 height 12
click at [349, 43] on span "Save" at bounding box center [348, 43] width 11 height 8
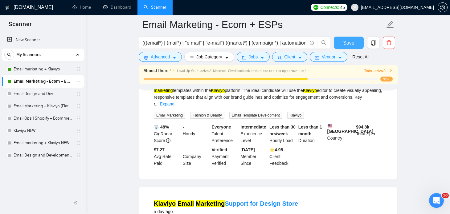
scroll to position [510, 0]
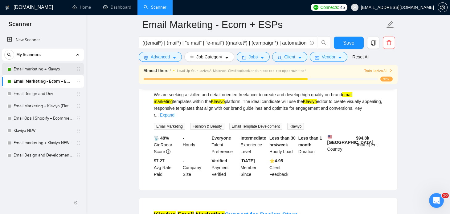
click at [33, 71] on link "Email marketing + Klaviyo" at bounding box center [43, 69] width 59 height 12
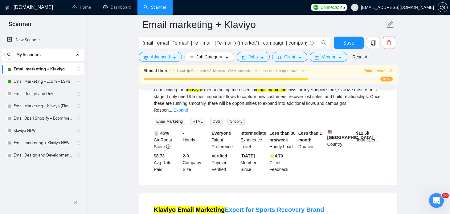
scroll to position [30, 0]
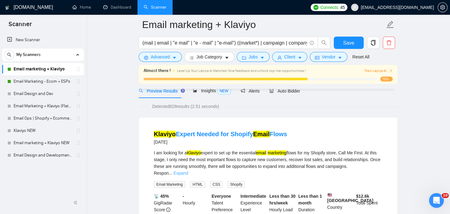
click at [188, 171] on link "Expand" at bounding box center [180, 173] width 14 height 5
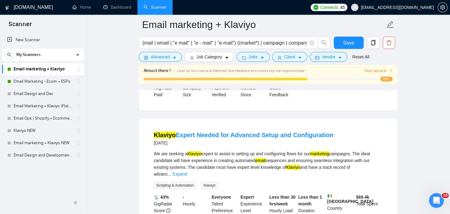
scroll to position [328, 0]
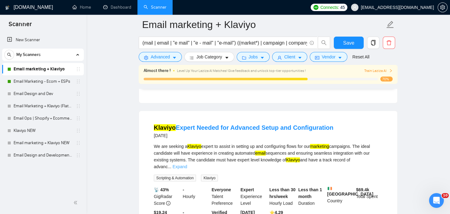
click at [187, 164] on link "Expand" at bounding box center [179, 166] width 14 height 5
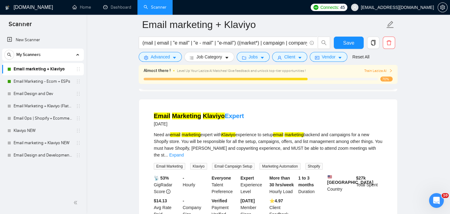
scroll to position [479, 0]
click at [184, 153] on link "Expand" at bounding box center [176, 155] width 14 height 5
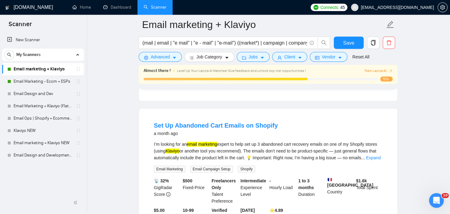
scroll to position [747, 0]
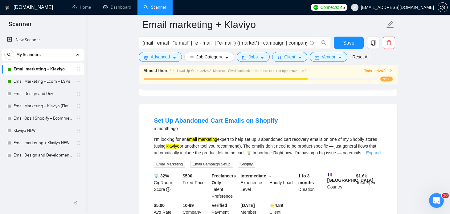
click at [370, 156] on link "Expand" at bounding box center [373, 153] width 14 height 5
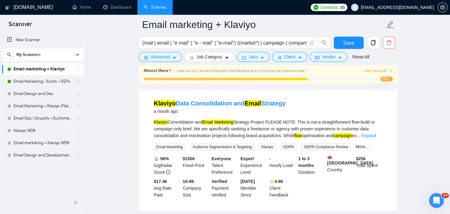
scroll to position [931, 0]
click at [372, 138] on link "Expand" at bounding box center [368, 135] width 14 height 5
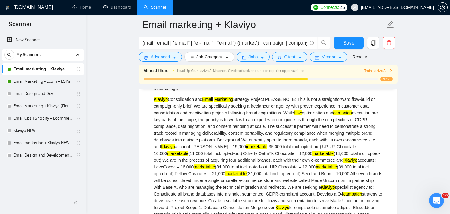
scroll to position [948, 0]
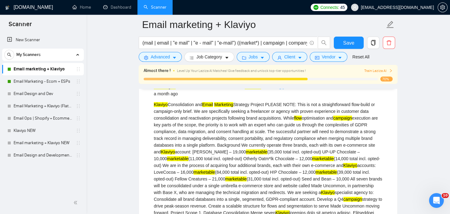
drag, startPoint x: 285, startPoint y: 92, endPoint x: 154, endPoint y: 94, distance: 130.6
click at [154, 94] on div "Klaviyo Data Consolidation and Email Strategy a month ago" at bounding box center [268, 90] width 228 height 16
copy link "Klaviyo Data Consolidation and Email Strategy"
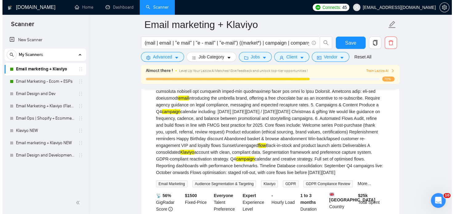
scroll to position [1133, 0]
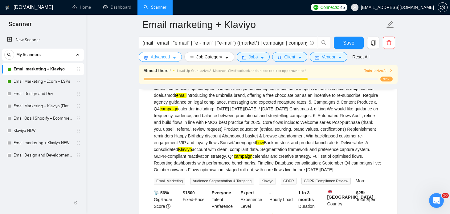
click at [159, 55] on span "Advanced" at bounding box center [160, 57] width 19 height 7
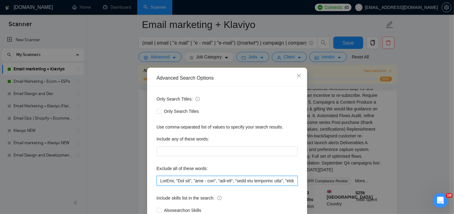
click at [279, 180] on input "text" at bounding box center [227, 181] width 141 height 10
click at [291, 181] on input "text" at bounding box center [227, 181] width 141 height 10
paste input "“Database consolidation”, “Legal guidance”, “Data consolidation”"
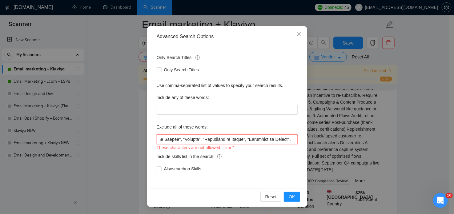
scroll to position [0, 5920]
click at [184, 138] on input "text" at bounding box center [227, 140] width 141 height 10
click at [190, 139] on input "text" at bounding box center [227, 140] width 141 height 10
click at [189, 139] on input "text" at bounding box center [227, 140] width 141 height 10
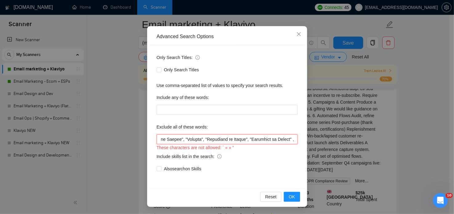
click at [189, 139] on input "text" at bounding box center [227, 140] width 141 height 10
paste input """
click at [235, 139] on input "text" at bounding box center [227, 140] width 141 height 10
paste input """
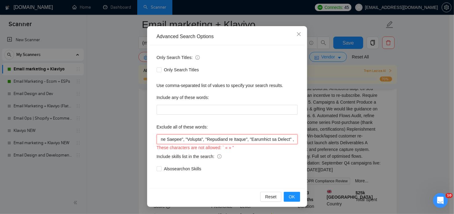
click at [239, 139] on input "text" at bounding box center [227, 140] width 141 height 10
paste input """
click at [269, 139] on input "text" at bounding box center [227, 140] width 141 height 10
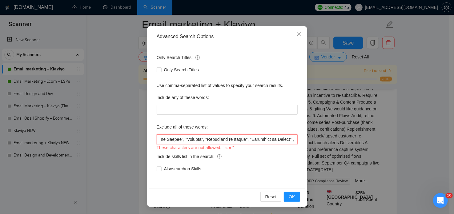
paste input """
click at [253, 137] on input "text" at bounding box center [227, 140] width 141 height 10
paste input """
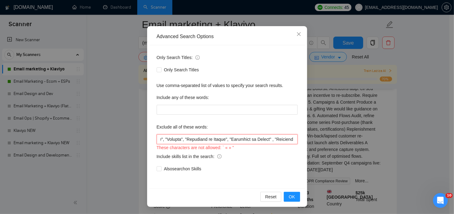
click at [290, 139] on input "text" at bounding box center [227, 140] width 141 height 10
paste input """
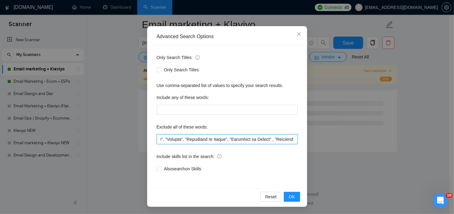
scroll to position [831, 0]
drag, startPoint x: 293, startPoint y: 139, endPoint x: 169, endPoint y: 138, distance: 123.5
click at [169, 138] on input "text" at bounding box center [227, 140] width 141 height 10
type input "TikTok, "Tik tok", "tik - tok", "tik-tok", "join our marketing team", "full tim…"
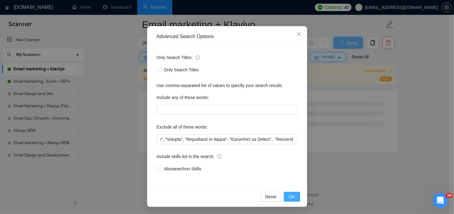
click at [289, 195] on span "OK" at bounding box center [292, 197] width 6 height 7
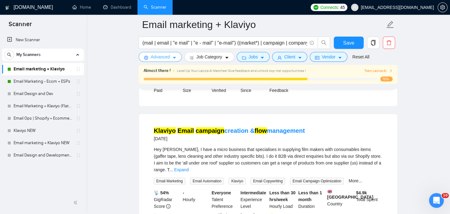
scroll to position [988, 0]
click at [188, 168] on link "Expand" at bounding box center [181, 170] width 14 height 5
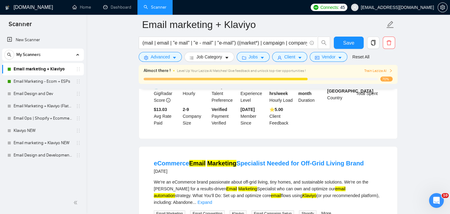
scroll to position [1184, 0]
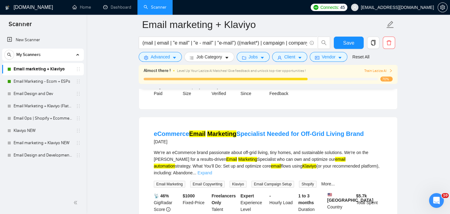
click at [212, 171] on link "Expand" at bounding box center [204, 173] width 14 height 5
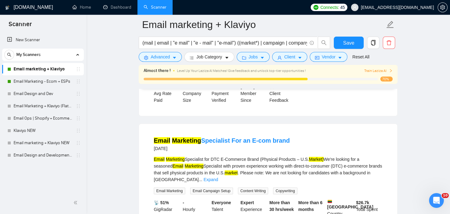
scroll to position [1391, 0]
click at [218, 177] on link "Expand" at bounding box center [210, 179] width 14 height 5
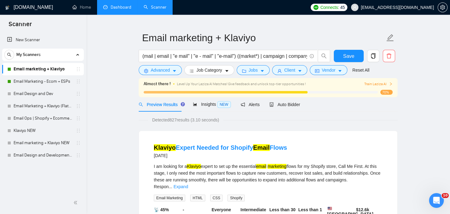
scroll to position [12, 0]
click at [117, 8] on link "Dashboard" at bounding box center [117, 7] width 28 height 5
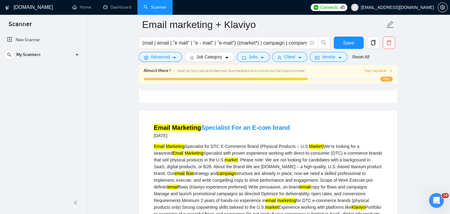
scroll to position [1404, 0]
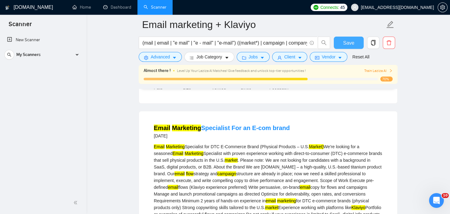
click at [340, 41] on button "Save" at bounding box center [348, 43] width 30 height 12
click at [118, 10] on link "Dashboard" at bounding box center [117, 7] width 28 height 5
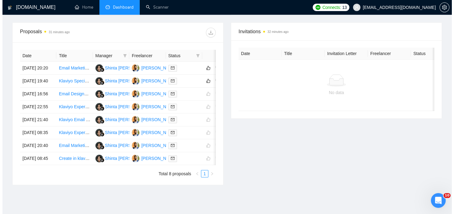
scroll to position [196, 0]
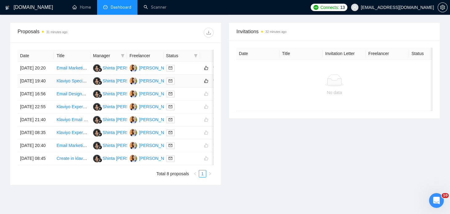
click at [188, 85] on div at bounding box center [181, 81] width 31 height 7
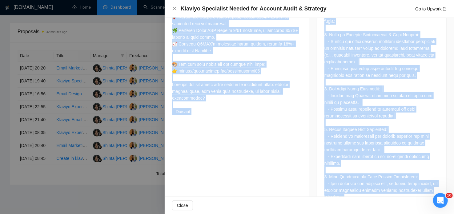
scroll to position [356, 0]
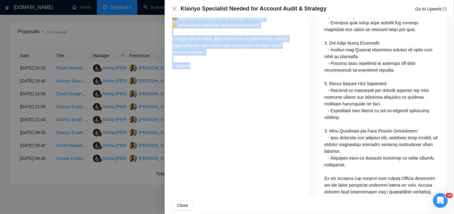
drag, startPoint x: 172, startPoint y: 29, endPoint x: 202, endPoint y: 65, distance: 47.3
copy div "Lorem Ipsumd Si! Am’co adipis 369+ elitseddo eiusmo tempor, incid, utl etdol ma…"
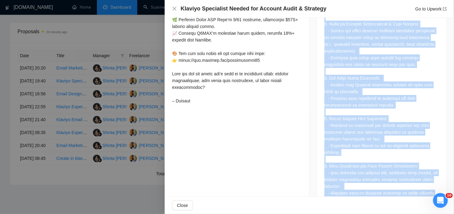
scroll to position [357, 0]
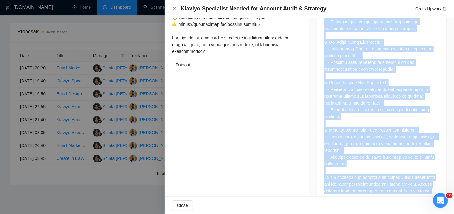
drag, startPoint x: 323, startPoint y: 60, endPoint x: 428, endPoint y: 178, distance: 158.1
click at [428, 178] on div "Job Description" at bounding box center [382, 65] width 130 height 278
copy div "Lor Ipsumdolors Am con adipisc el seddoeiusmo Tempori utlaboreet do magnaa eni …"
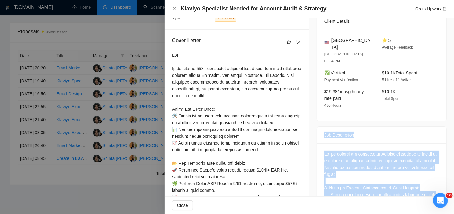
scroll to position [0, 0]
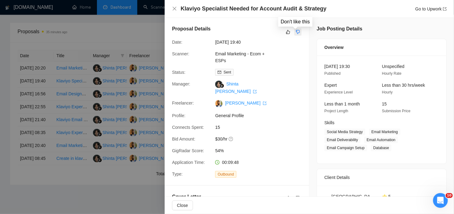
click at [297, 31] on icon "dislike" at bounding box center [298, 32] width 4 height 5
